Goal: Check status: Check status

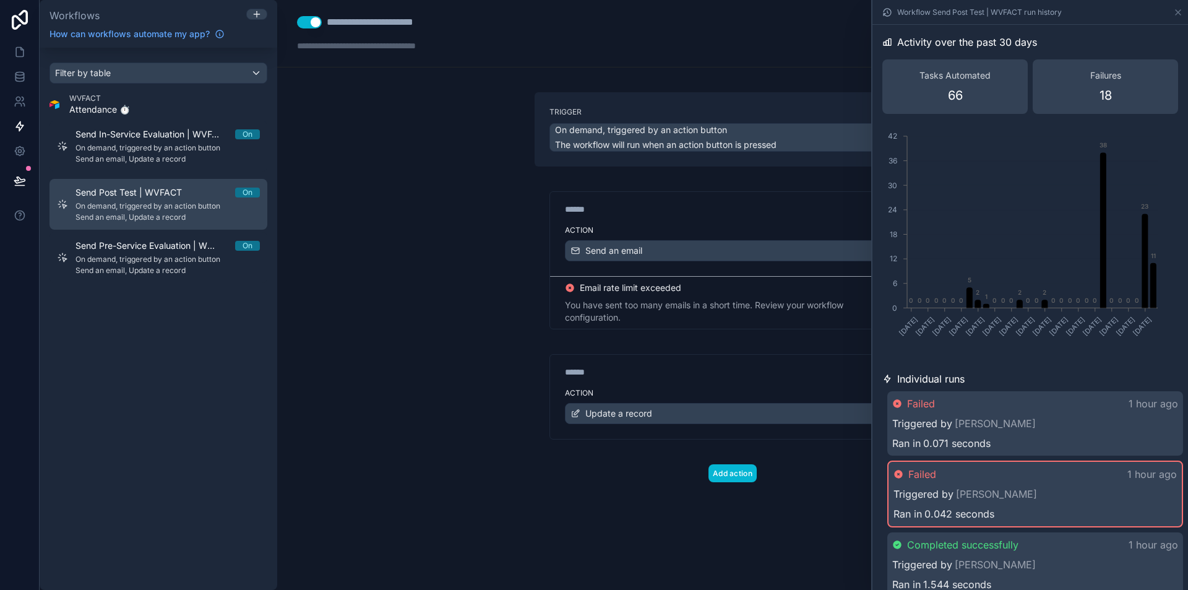
click at [150, 194] on span "Send Post Test | WVFACT" at bounding box center [135, 192] width 121 height 12
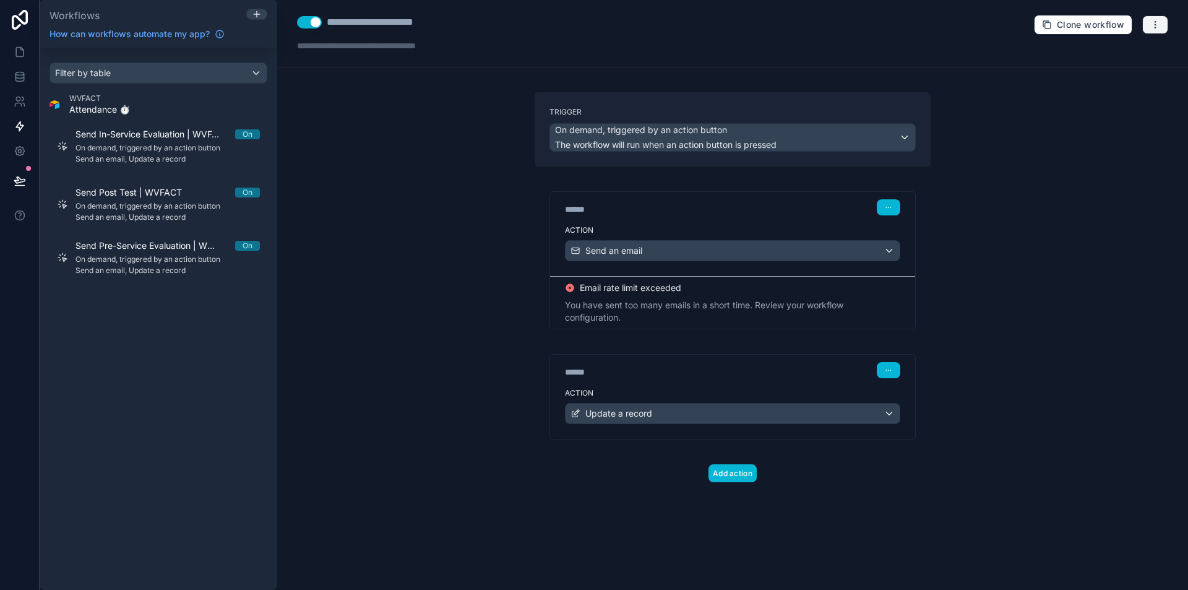
click at [1155, 20] on icon "button" at bounding box center [1155, 25] width 10 height 10
click at [1091, 69] on button "Run history" at bounding box center [1112, 74] width 89 height 20
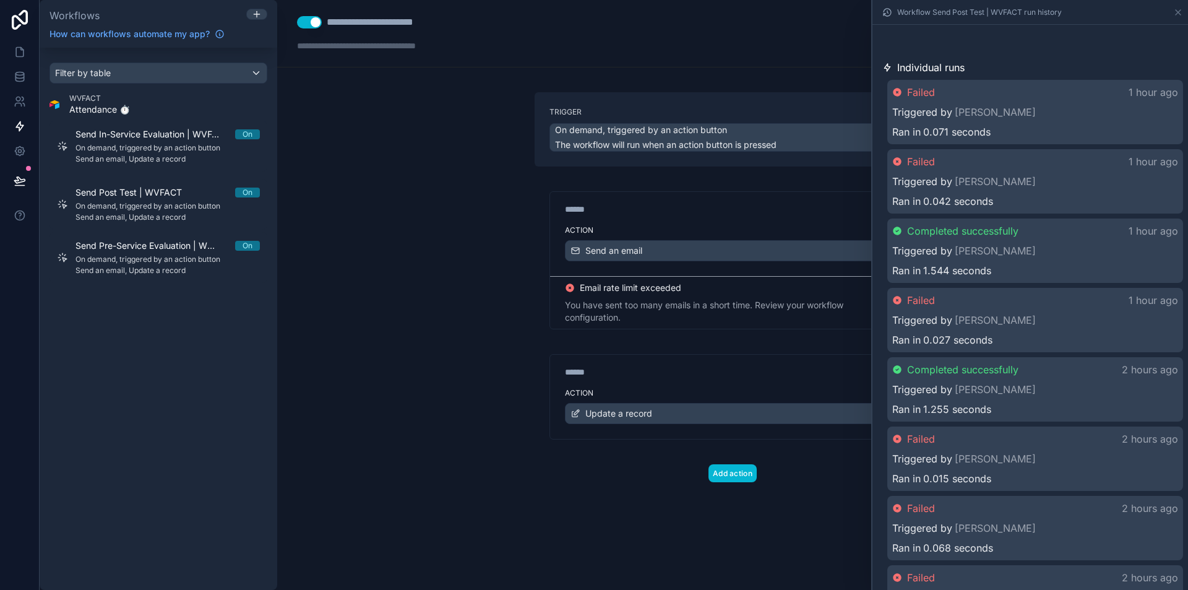
scroll to position [62, 0]
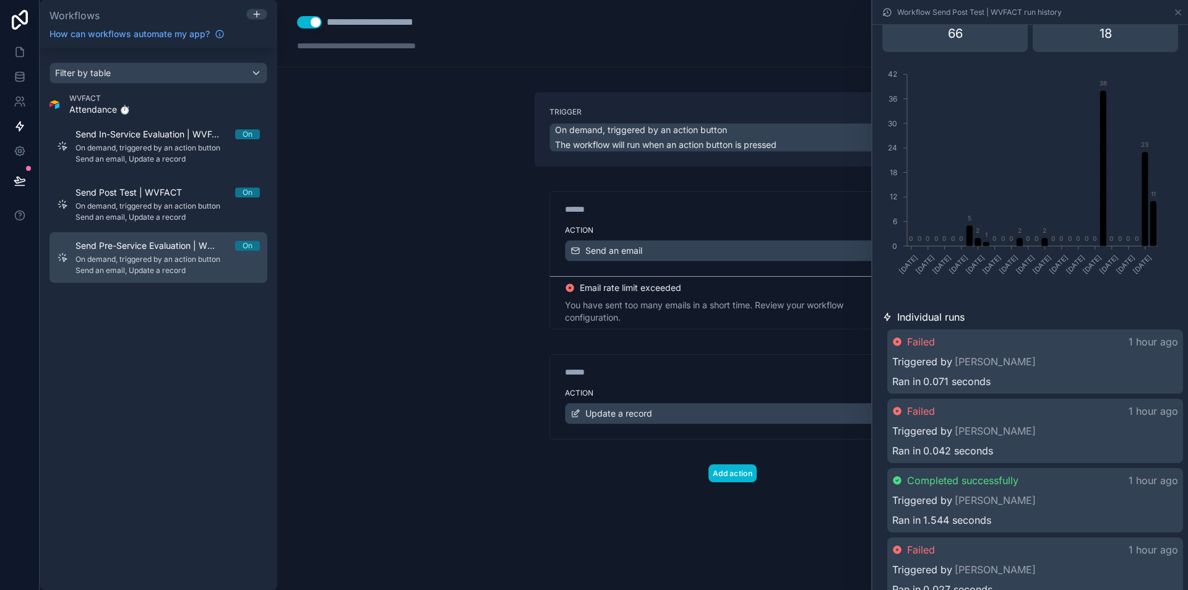
click at [155, 241] on span "Send Pre-Service Evaluation | WVFACT" at bounding box center [155, 245] width 160 height 12
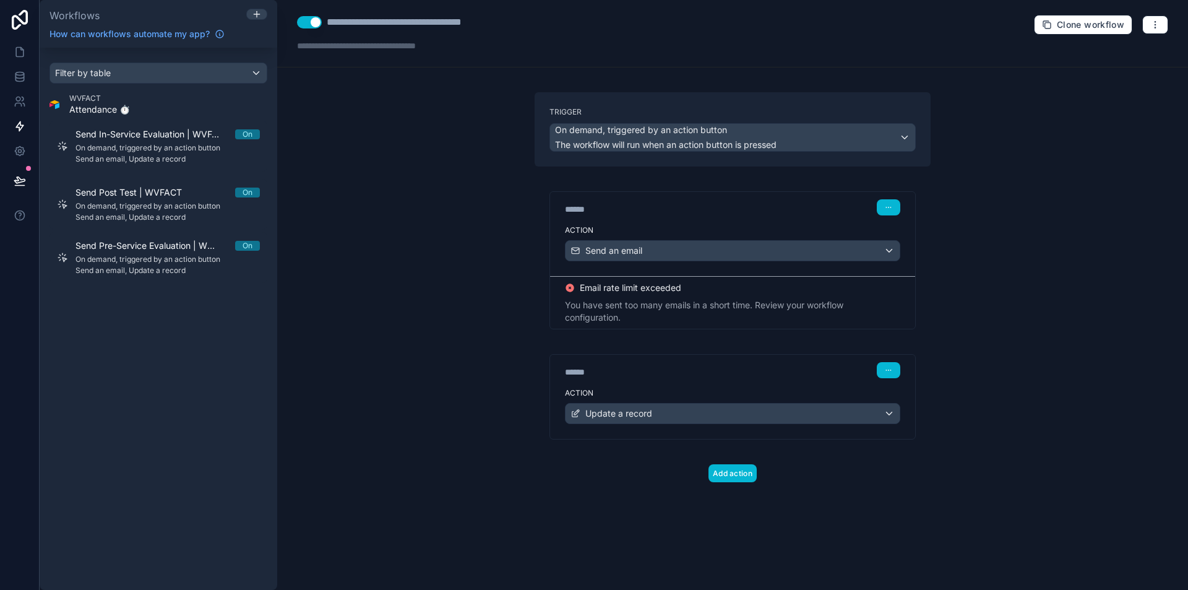
click at [1154, 38] on div "**********" at bounding box center [732, 33] width 911 height 67
click at [1153, 28] on icon "button" at bounding box center [1155, 25] width 10 height 10
click at [1129, 69] on span "Run history" at bounding box center [1122, 74] width 59 height 10
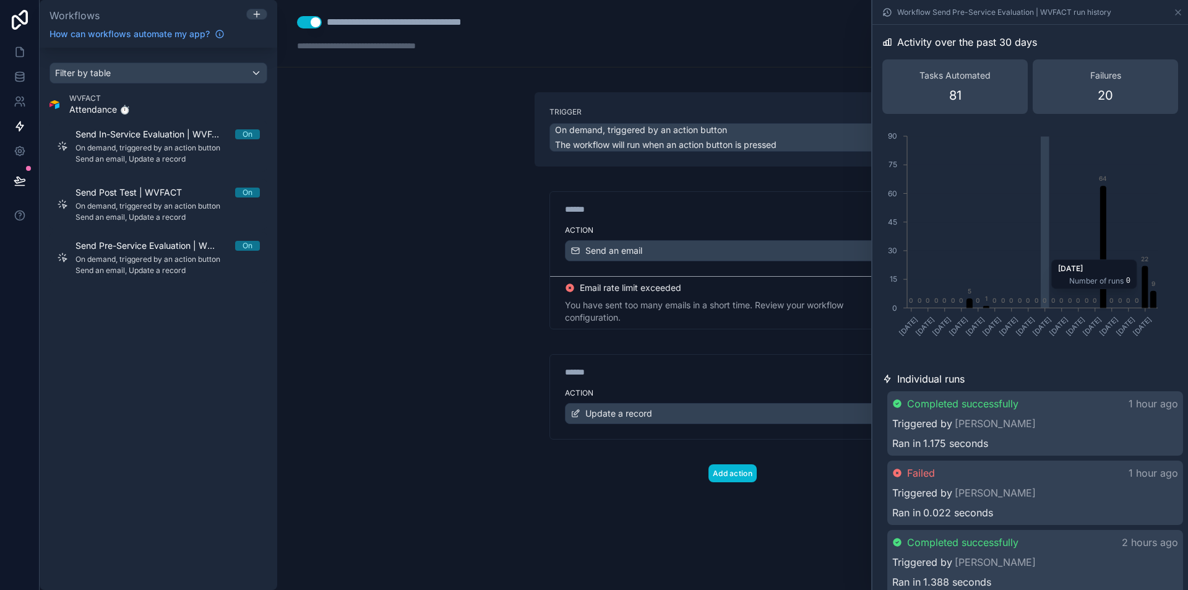
scroll to position [248, 0]
